Goal: Task Accomplishment & Management: Use online tool/utility

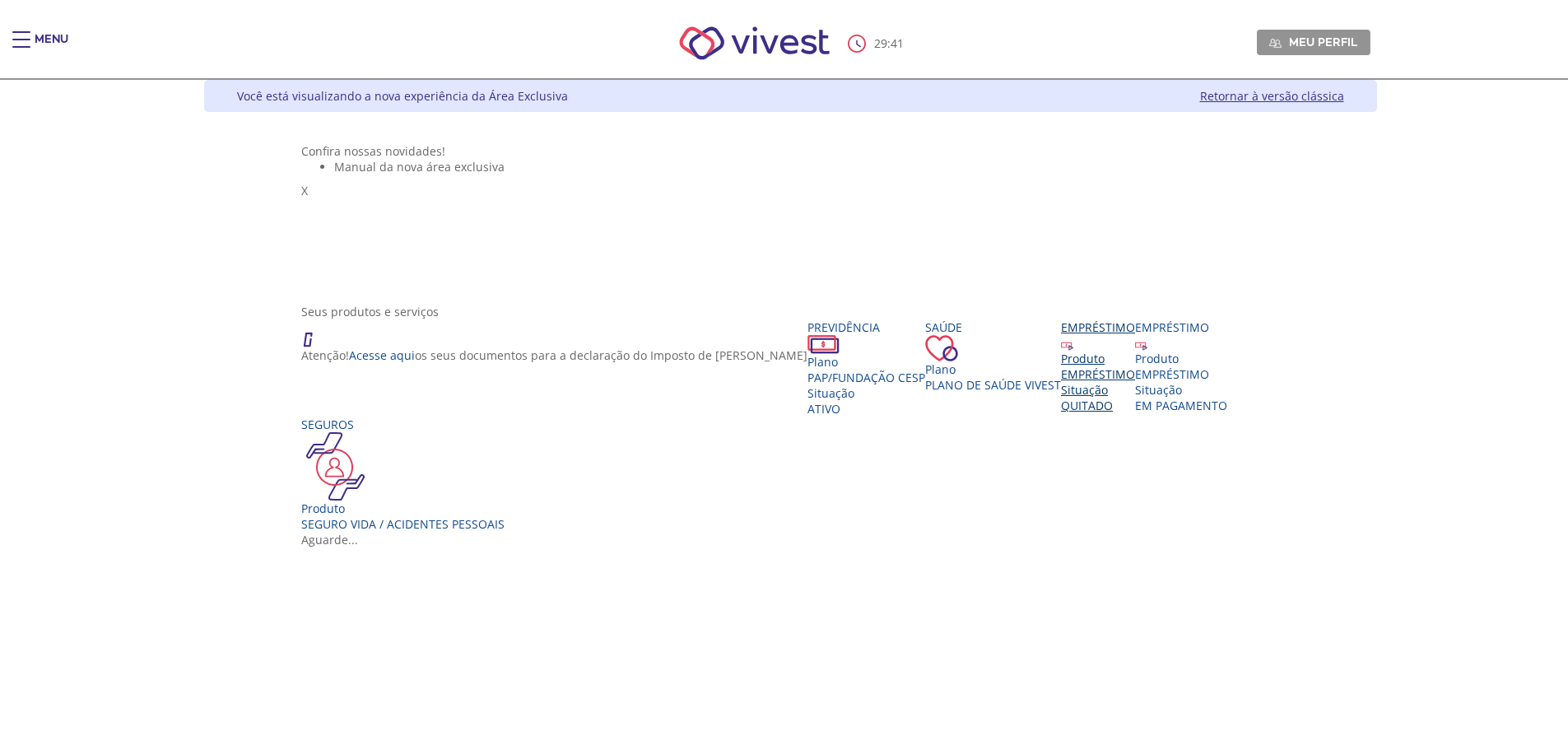
click at [1061, 382] on div "EMPRÉSTIMO" at bounding box center [1098, 374] width 74 height 15
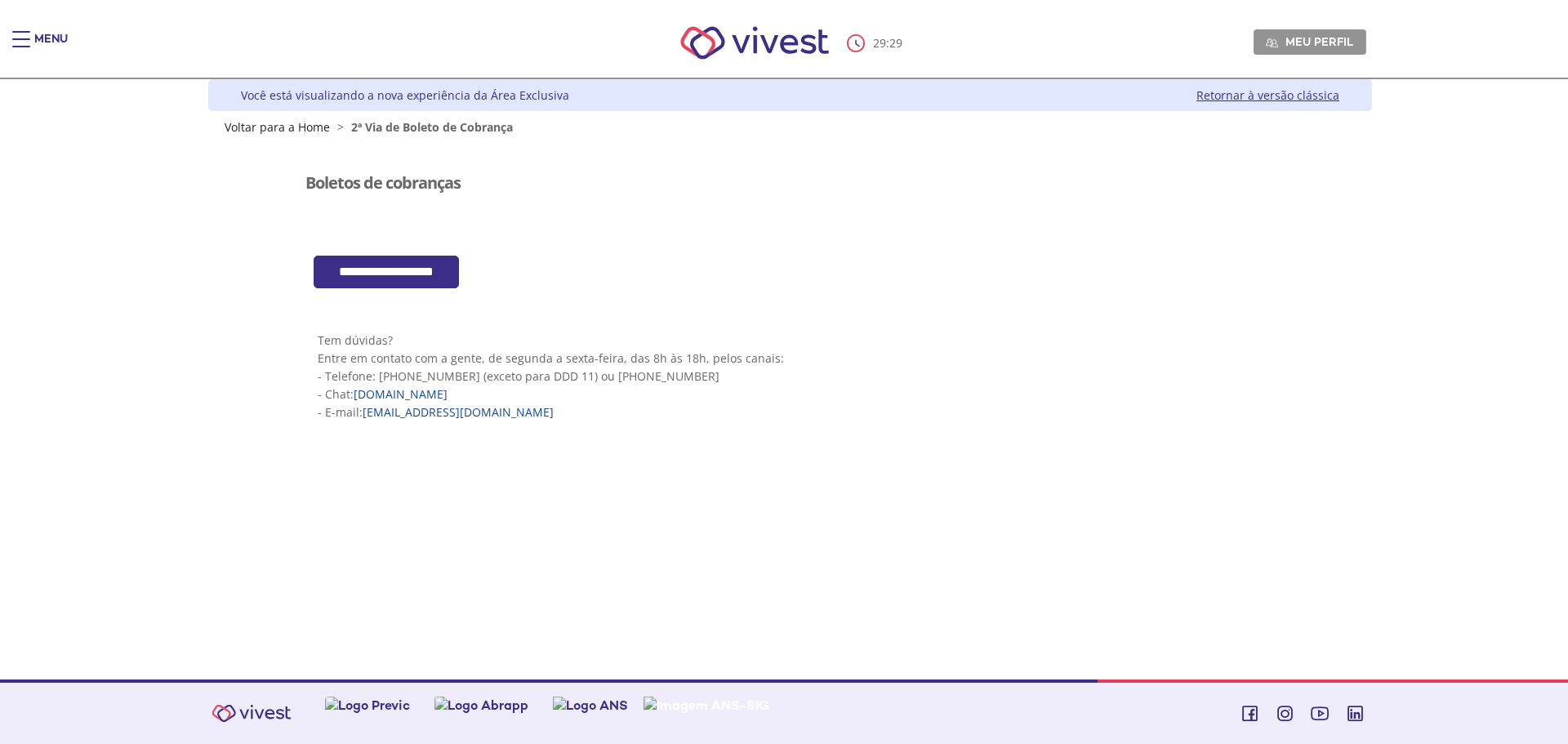
click at [423, 272] on input "**********" at bounding box center [387, 273] width 146 height 34
